Goal: Task Accomplishment & Management: Use online tool/utility

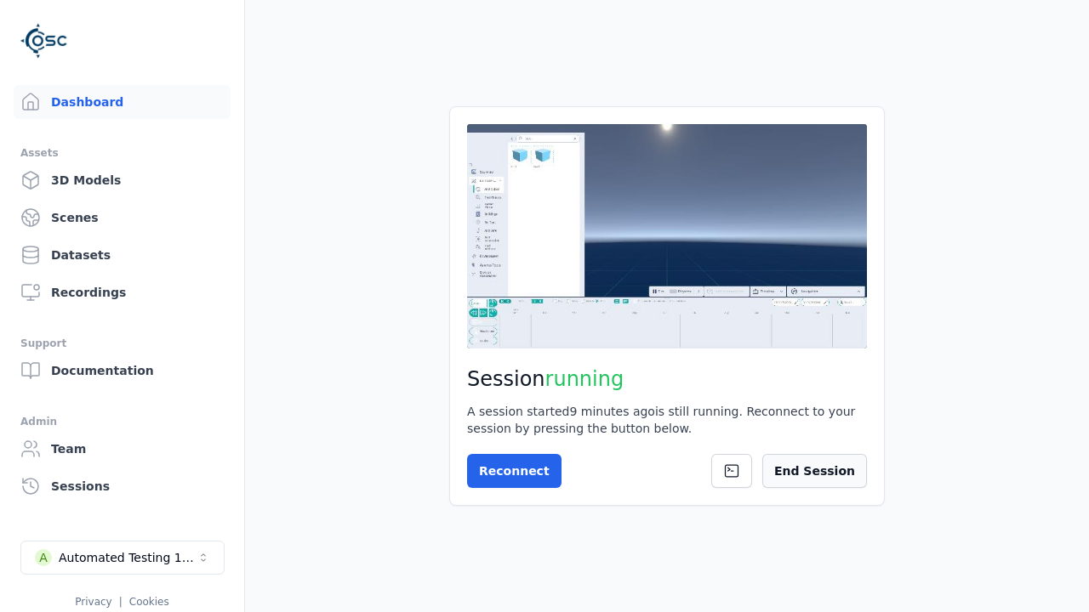
click at [832, 476] on button "End Session" at bounding box center [814, 471] width 105 height 34
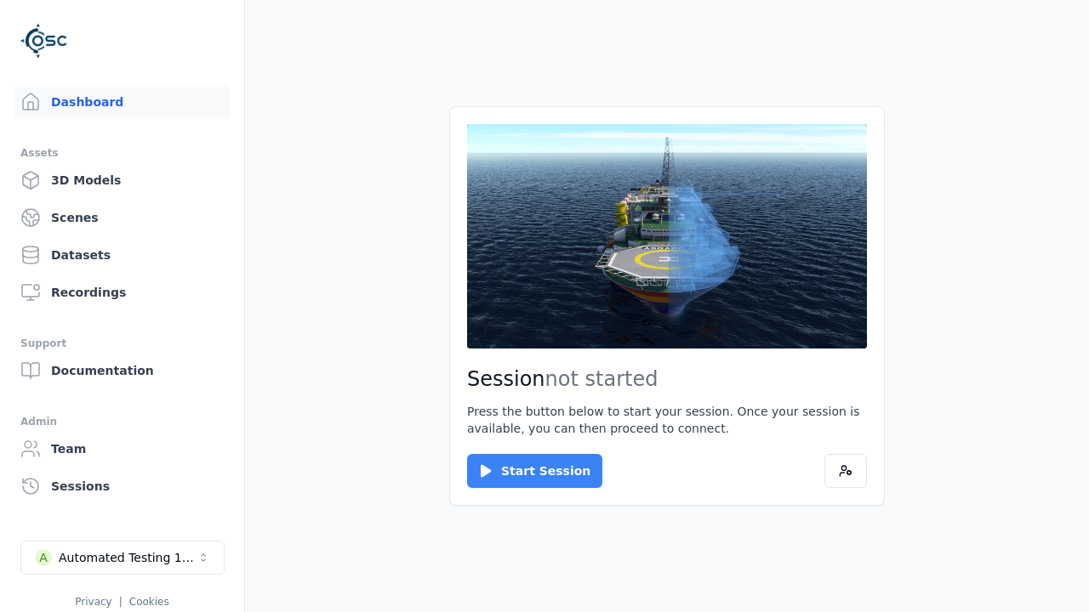
click at [524, 471] on button "Start Session" at bounding box center [534, 471] width 135 height 34
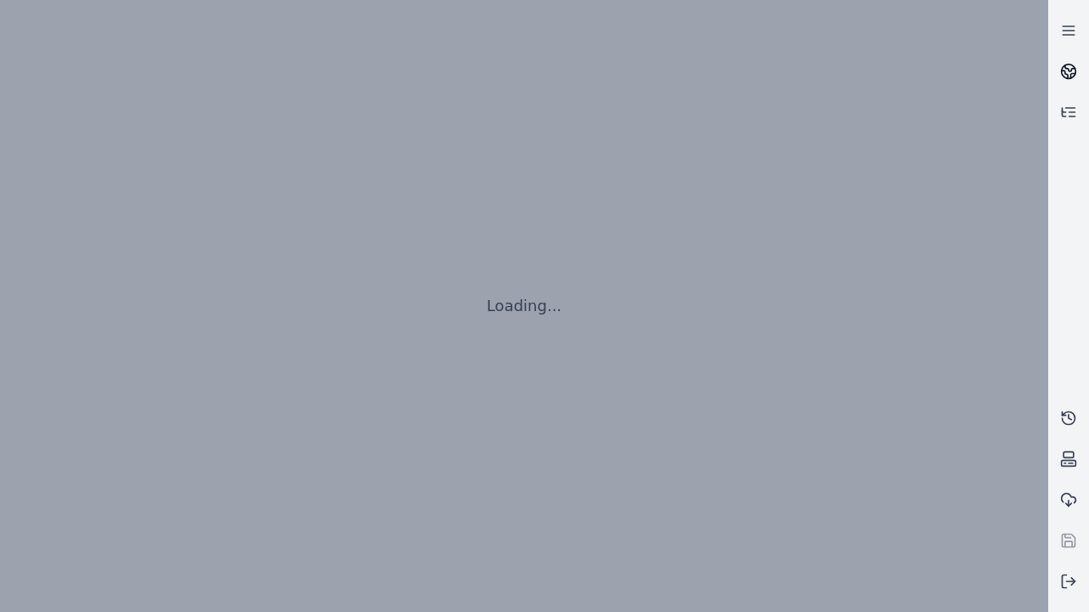
click at [1068, 71] on icon at bounding box center [1070, 69] width 10 height 6
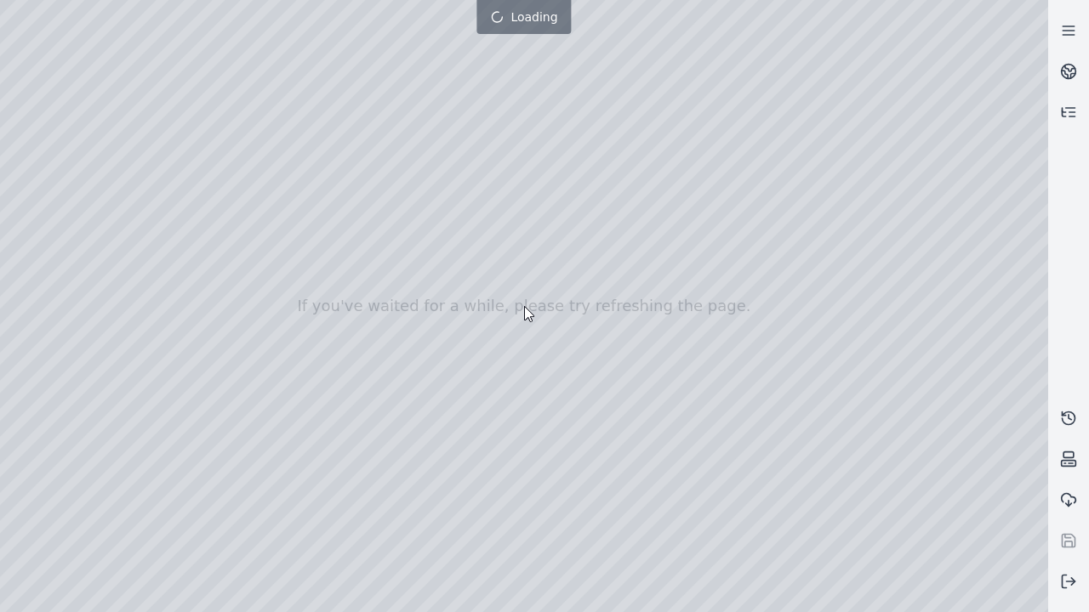
click at [4, 4] on div at bounding box center [524, 306] width 1048 height 612
click at [53, 155] on div at bounding box center [524, 306] width 1048 height 612
click at [30, 178] on div at bounding box center [524, 306] width 1048 height 612
click at [282, 37] on div at bounding box center [524, 306] width 1048 height 612
click at [234, 80] on div at bounding box center [524, 306] width 1048 height 612
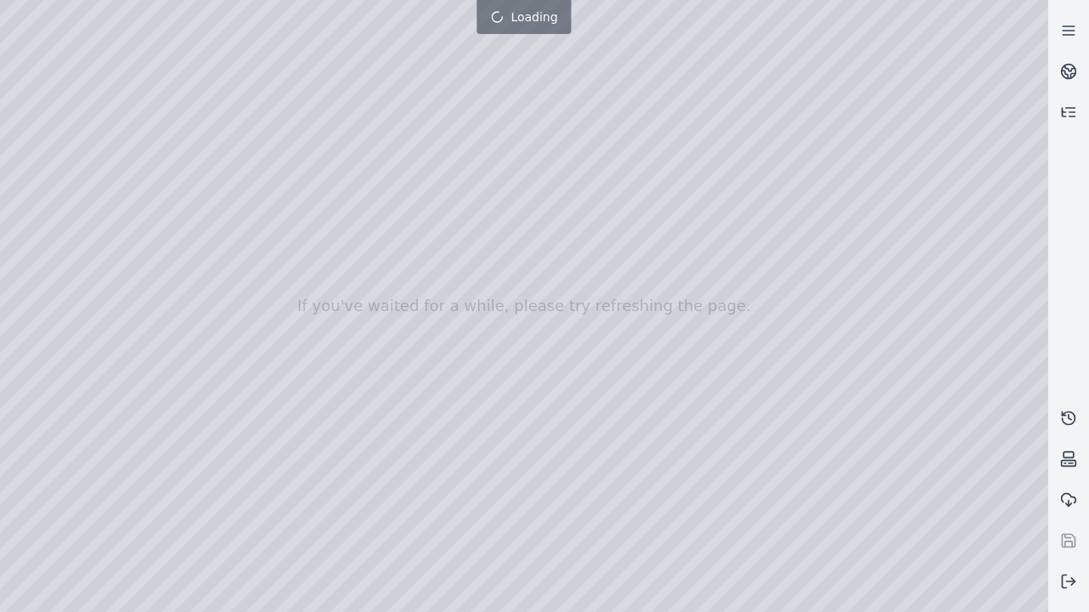
click at [787, 598] on div at bounding box center [524, 306] width 1048 height 612
